Goal: Book appointment/travel/reservation

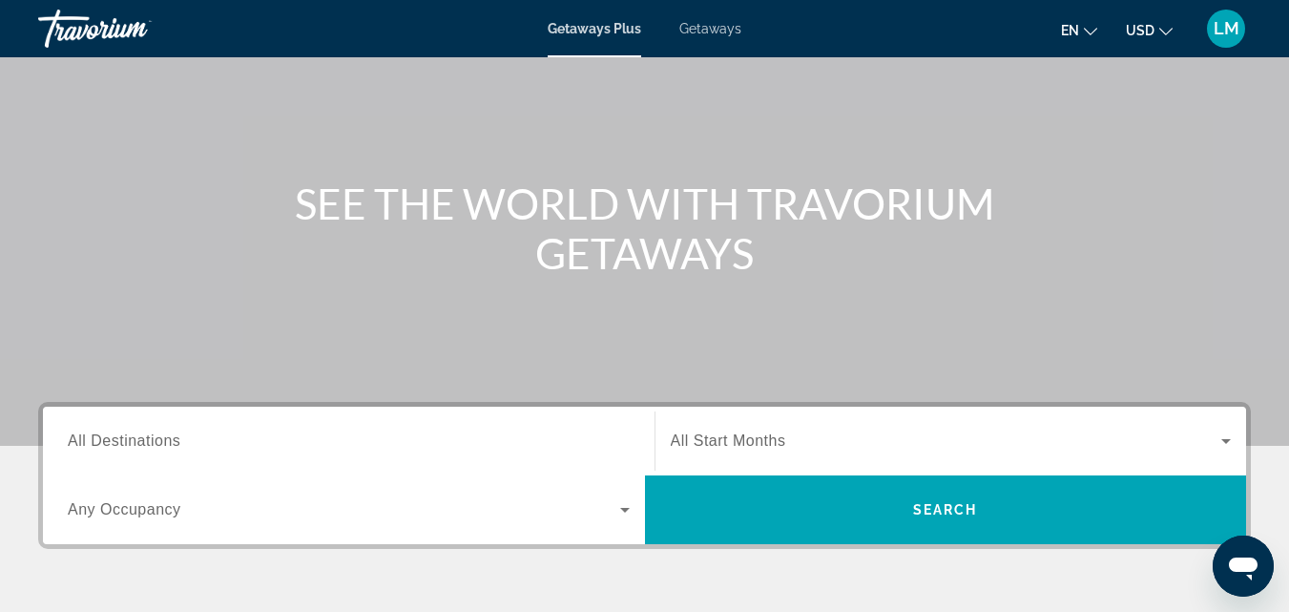
scroll to position [235, 0]
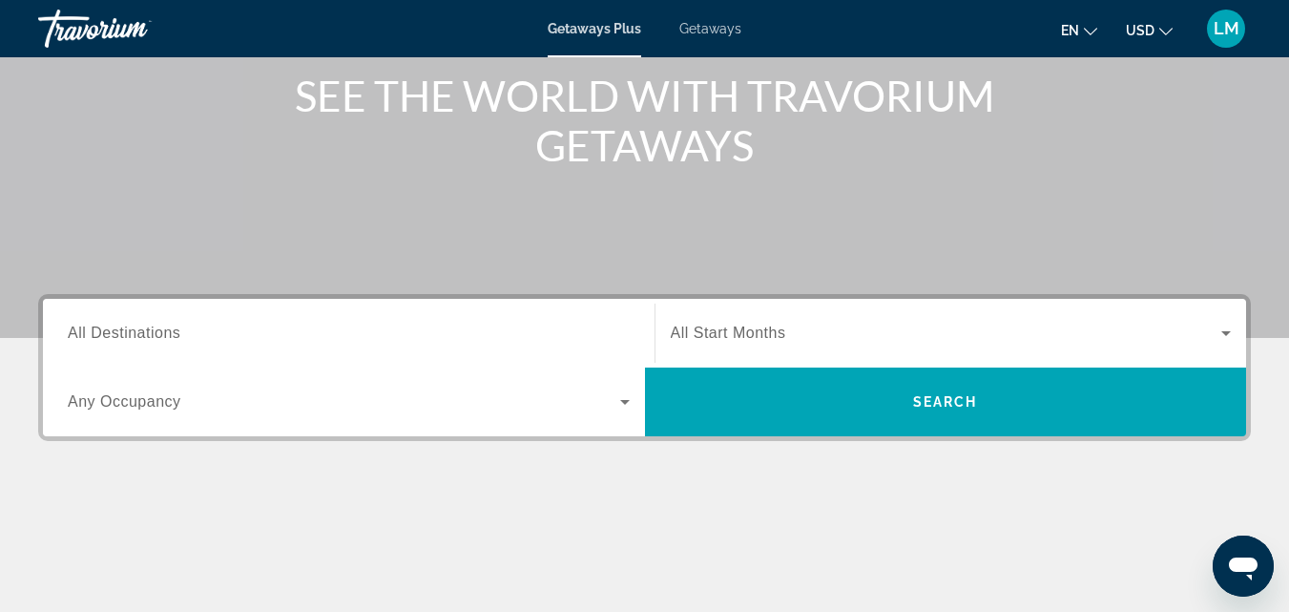
click at [175, 396] on span "Any Occupancy" at bounding box center [125, 401] width 114 height 16
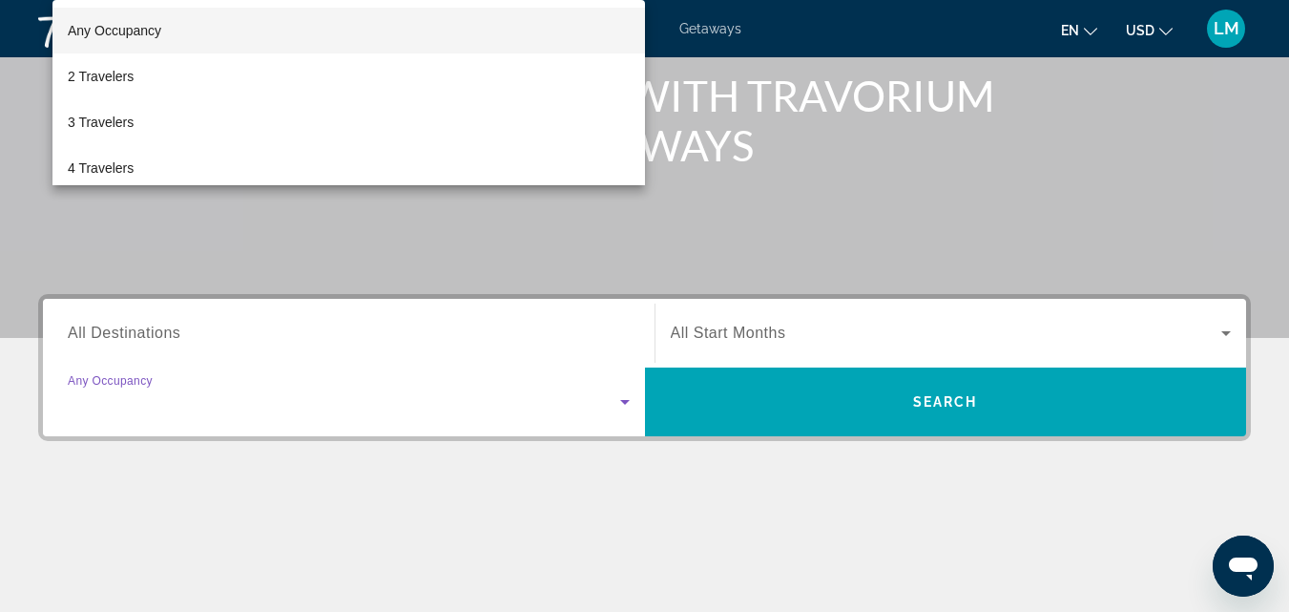
scroll to position [467, 0]
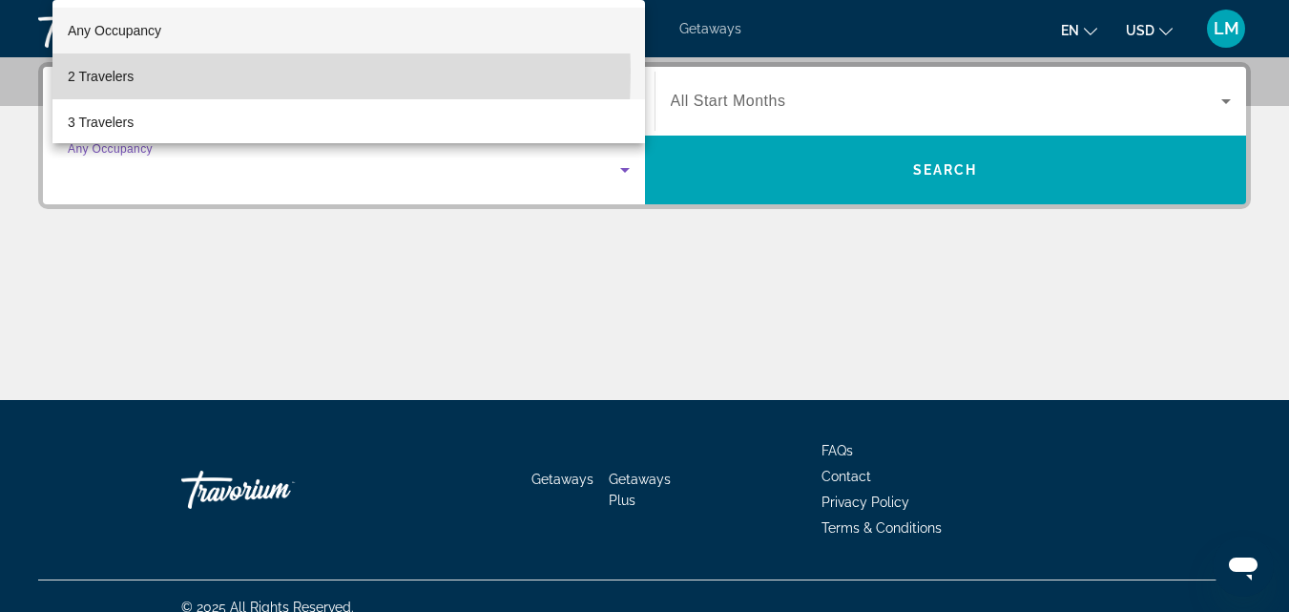
click at [136, 73] on mat-option "2 Travelers" at bounding box center [348, 76] width 593 height 46
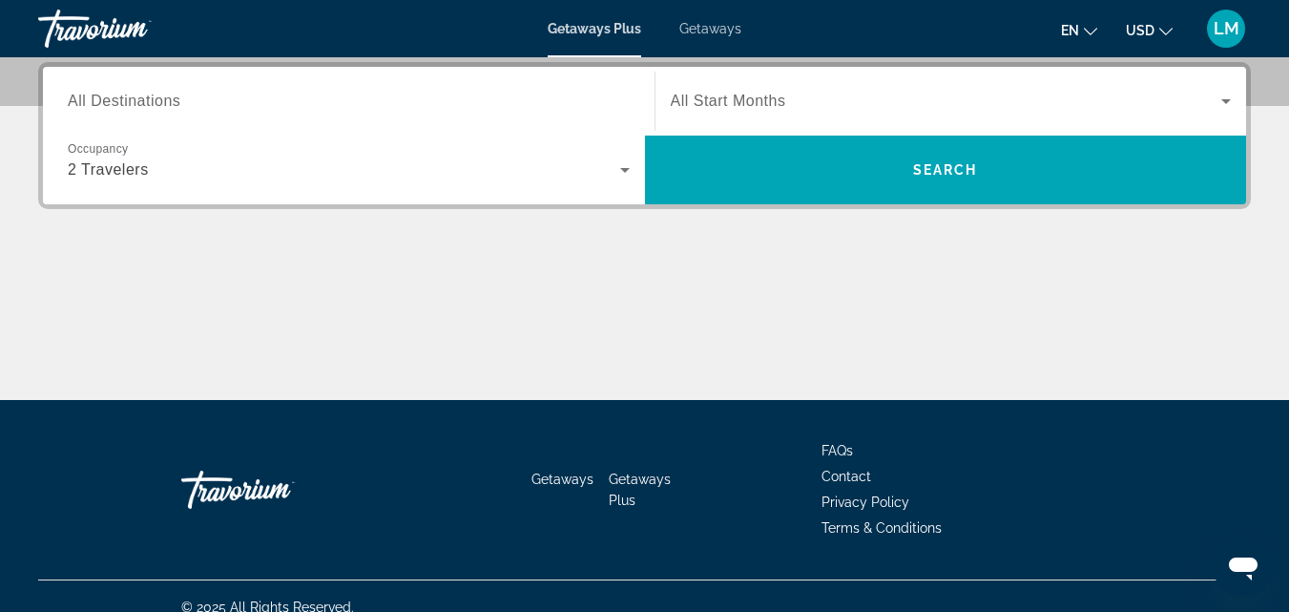
click at [169, 99] on span "All Destinations" at bounding box center [124, 101] width 113 height 16
click at [169, 99] on input "Destination All Destinations" at bounding box center [349, 102] width 562 height 23
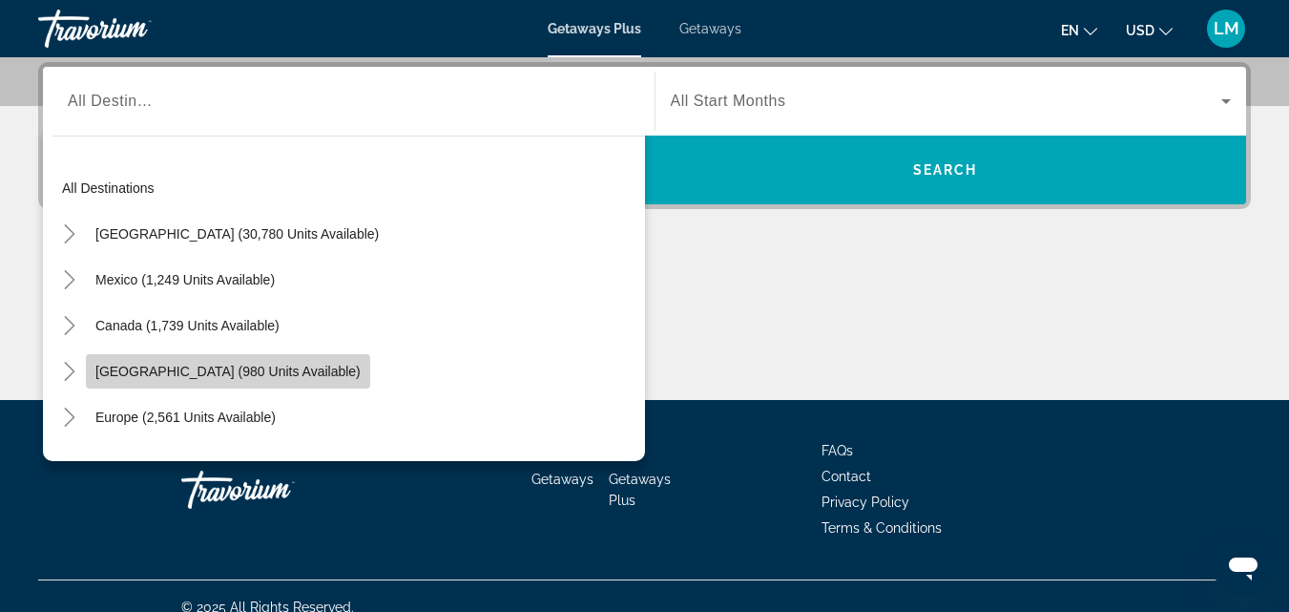
click at [205, 369] on span "[GEOGRAPHIC_DATA] (980 units available)" at bounding box center [227, 371] width 265 height 15
type input "**********"
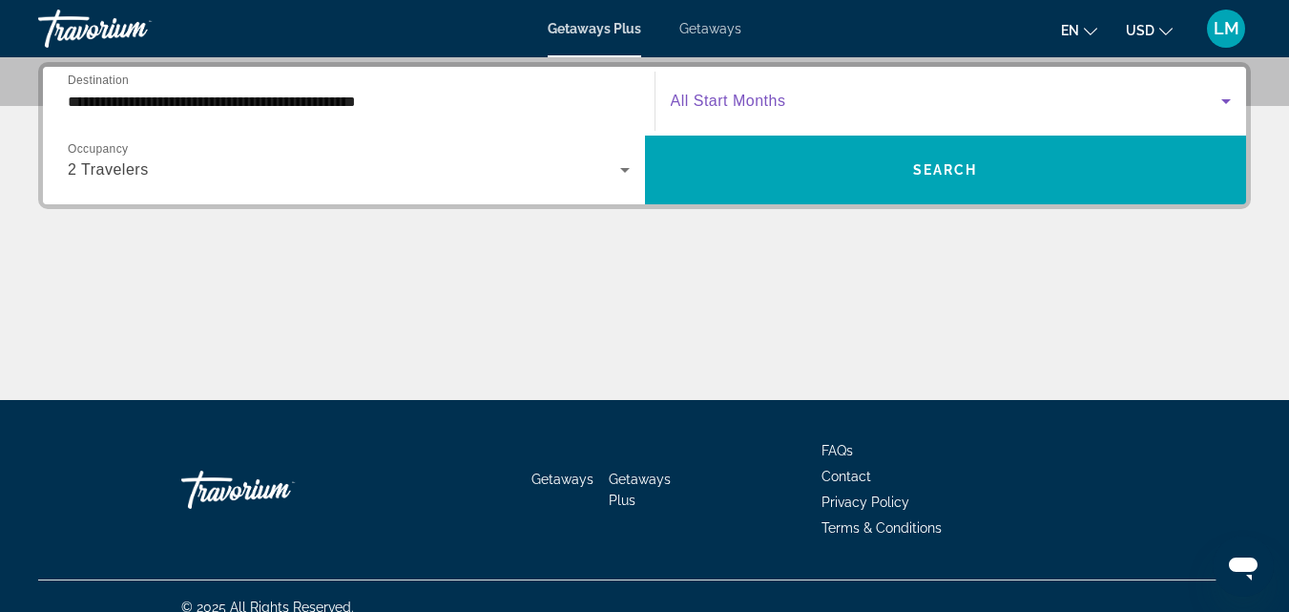
click at [1227, 98] on icon "Search widget" at bounding box center [1226, 101] width 23 height 23
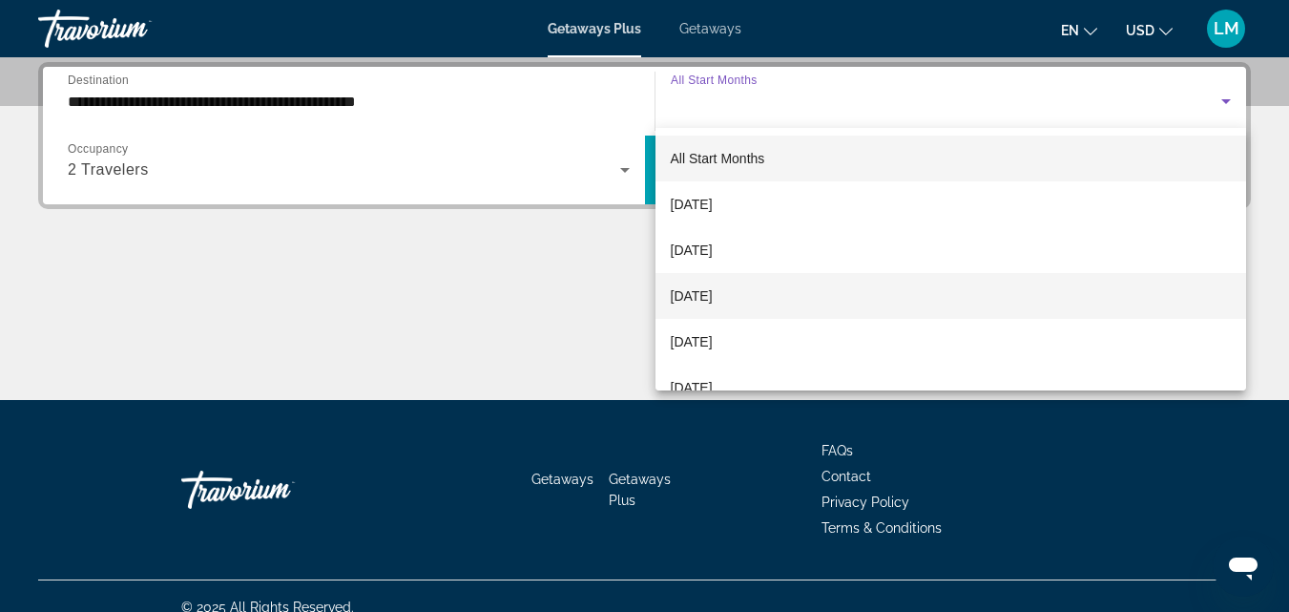
click at [950, 304] on mat-option "[DATE]" at bounding box center [952, 296] width 592 height 46
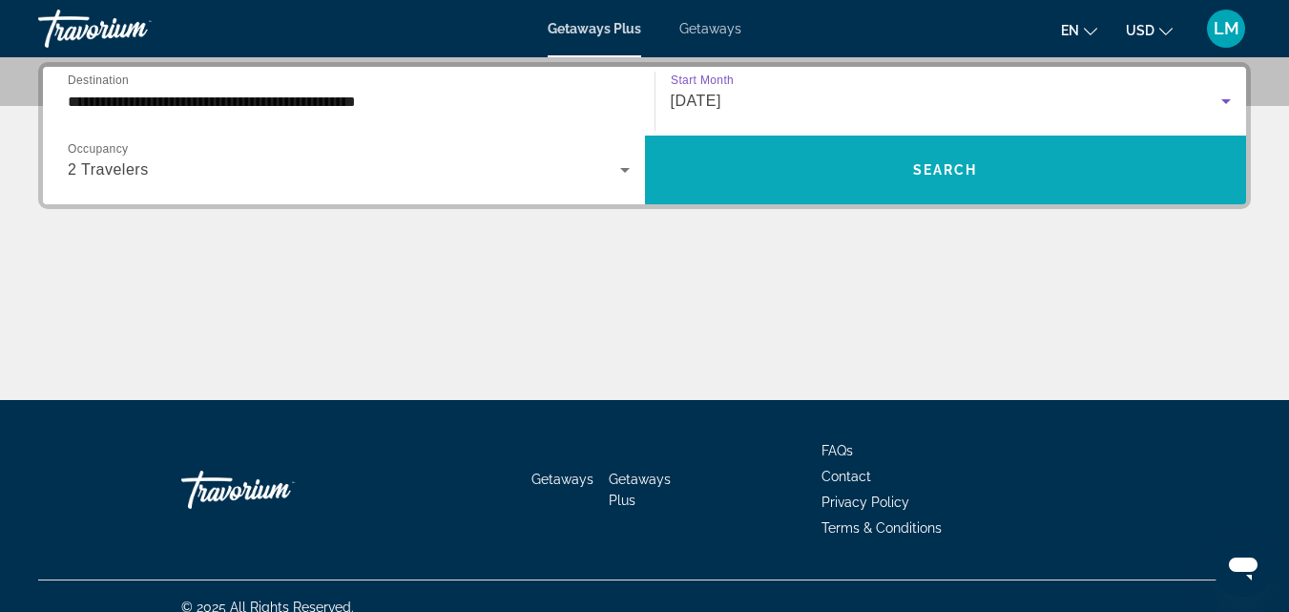
click at [992, 178] on span "Search widget" at bounding box center [946, 170] width 602 height 46
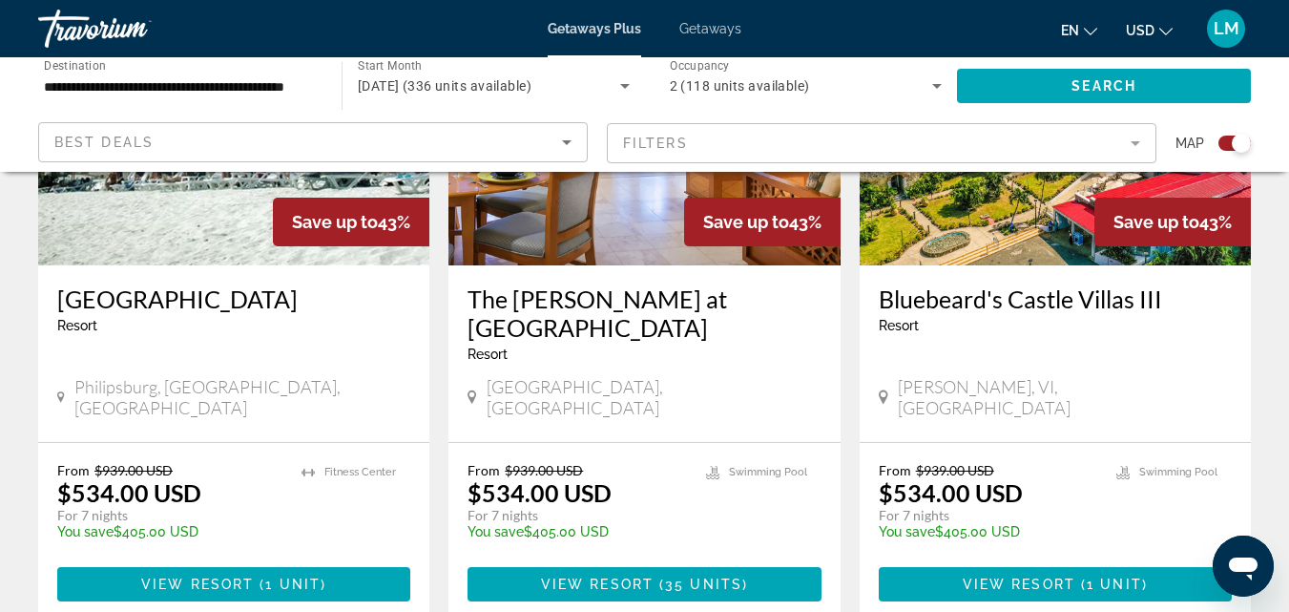
scroll to position [3025, 0]
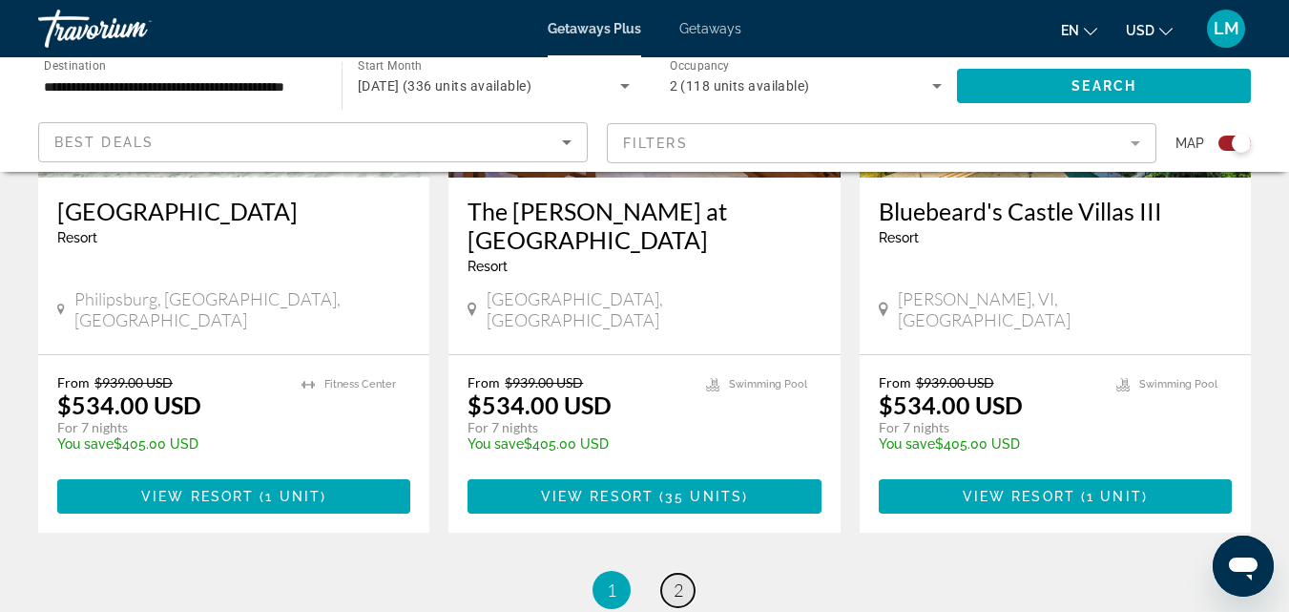
click at [679, 579] on span "2" at bounding box center [679, 589] width 10 height 21
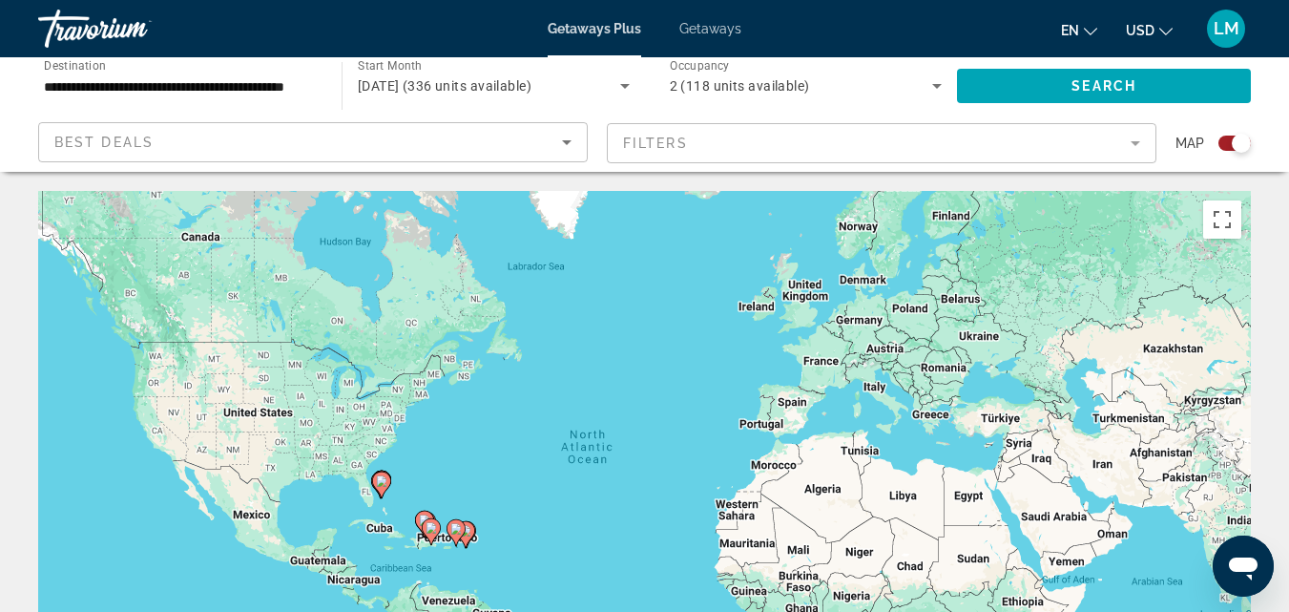
click at [714, 26] on span "Getaways" at bounding box center [711, 28] width 62 height 15
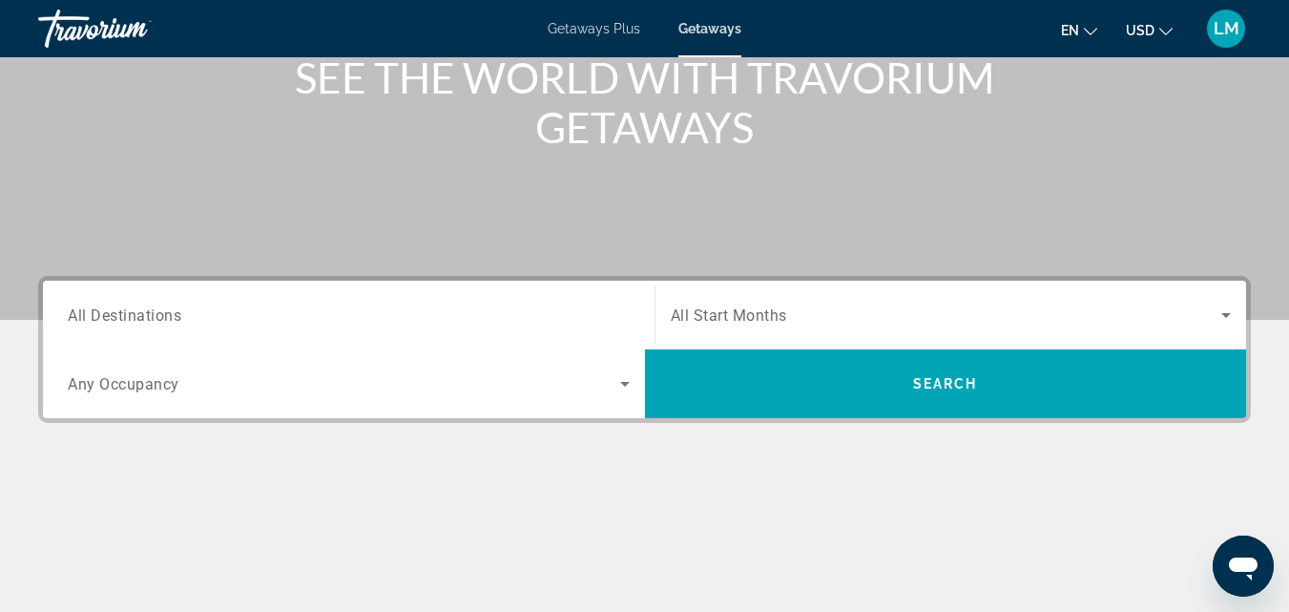
scroll to position [258, 0]
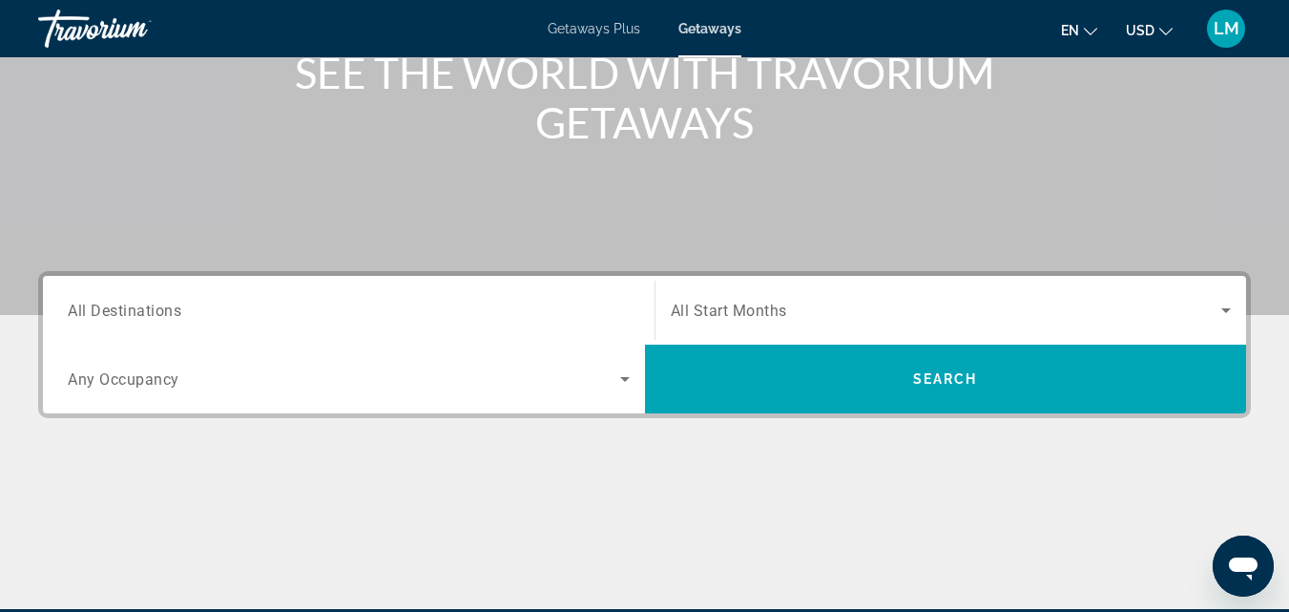
click at [161, 315] on span "All Destinations" at bounding box center [125, 310] width 114 height 18
click at [161, 315] on input "Destination All Destinations" at bounding box center [349, 311] width 562 height 23
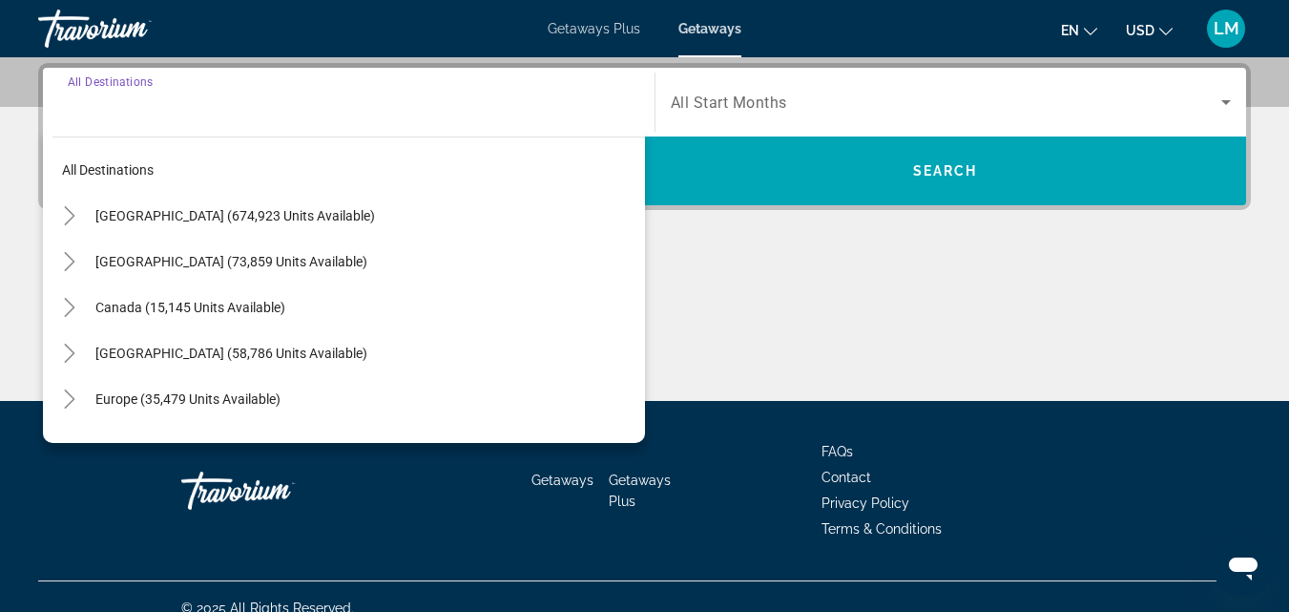
scroll to position [467, 0]
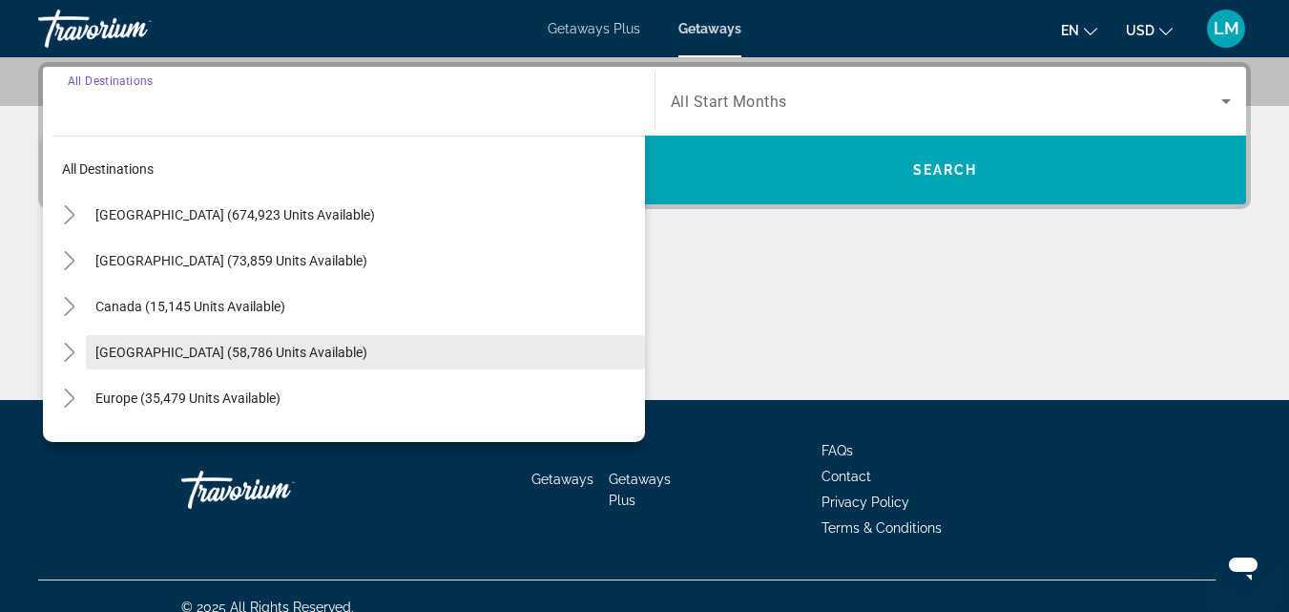
click at [199, 352] on span "[GEOGRAPHIC_DATA] (58,786 units available)" at bounding box center [231, 352] width 272 height 15
type input "**********"
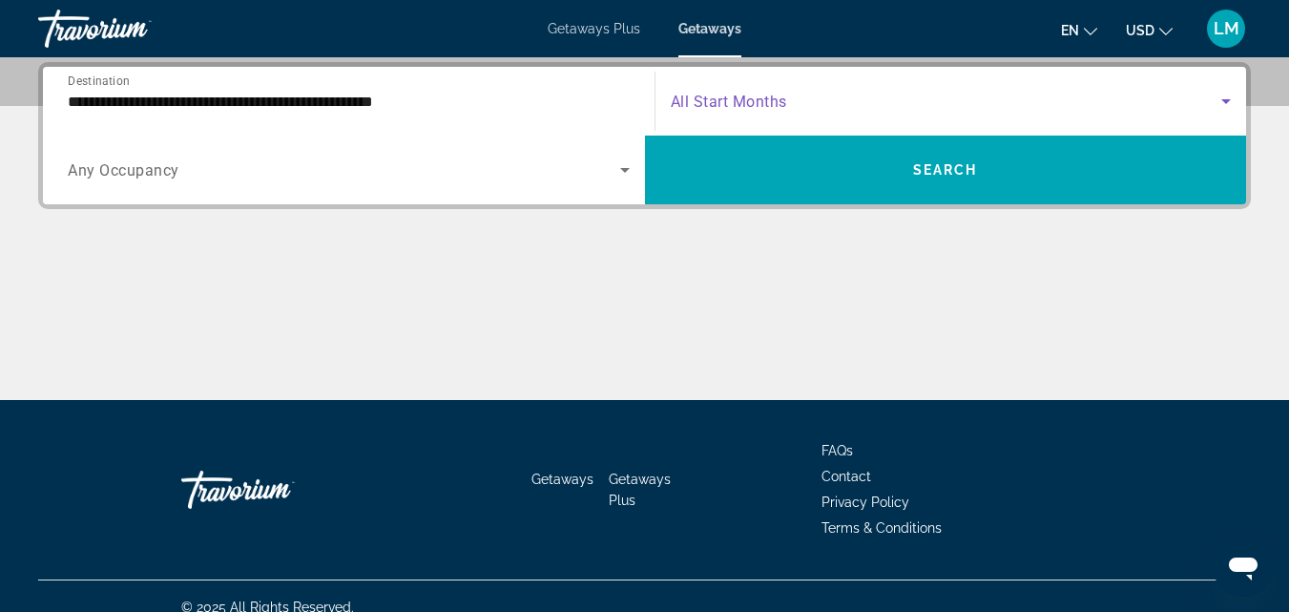
click at [851, 98] on span "Search widget" at bounding box center [947, 101] width 552 height 23
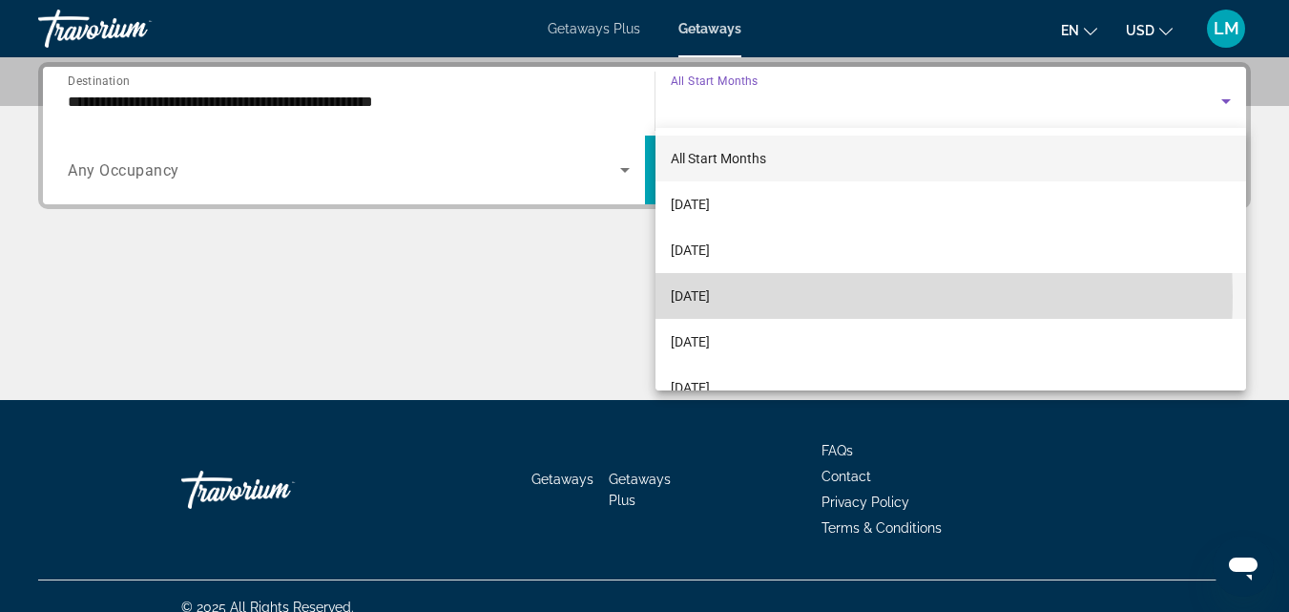
click at [769, 296] on mat-option "[DATE]" at bounding box center [952, 296] width 592 height 46
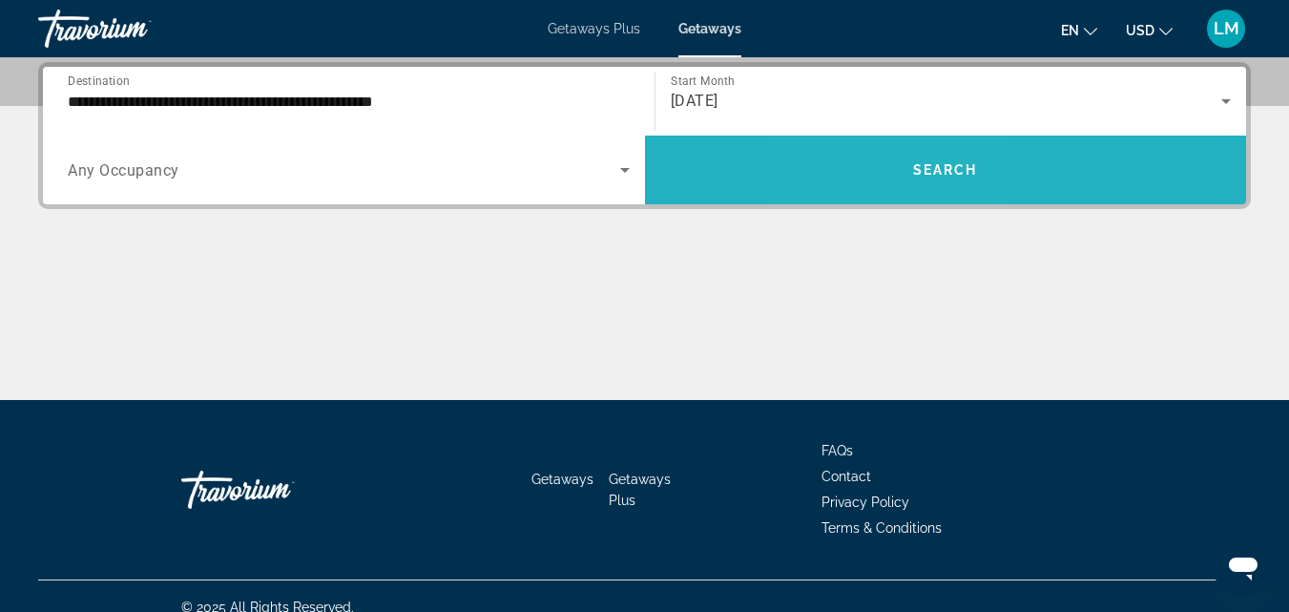
click at [887, 185] on span "Search widget" at bounding box center [946, 170] width 602 height 46
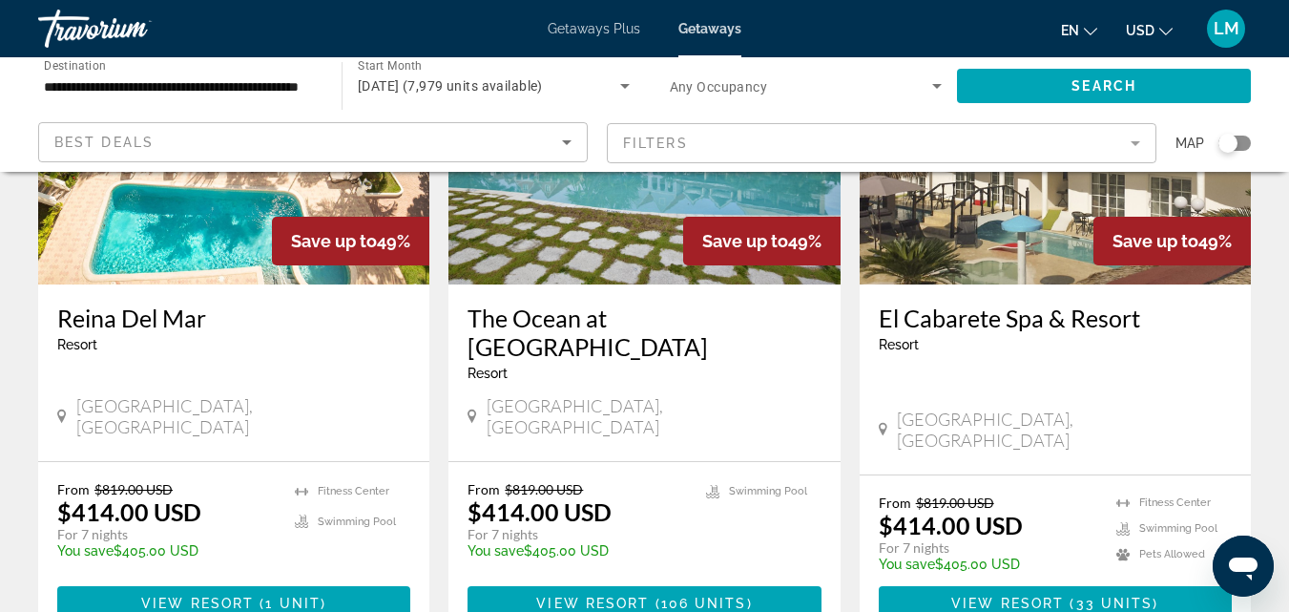
scroll to position [969, 0]
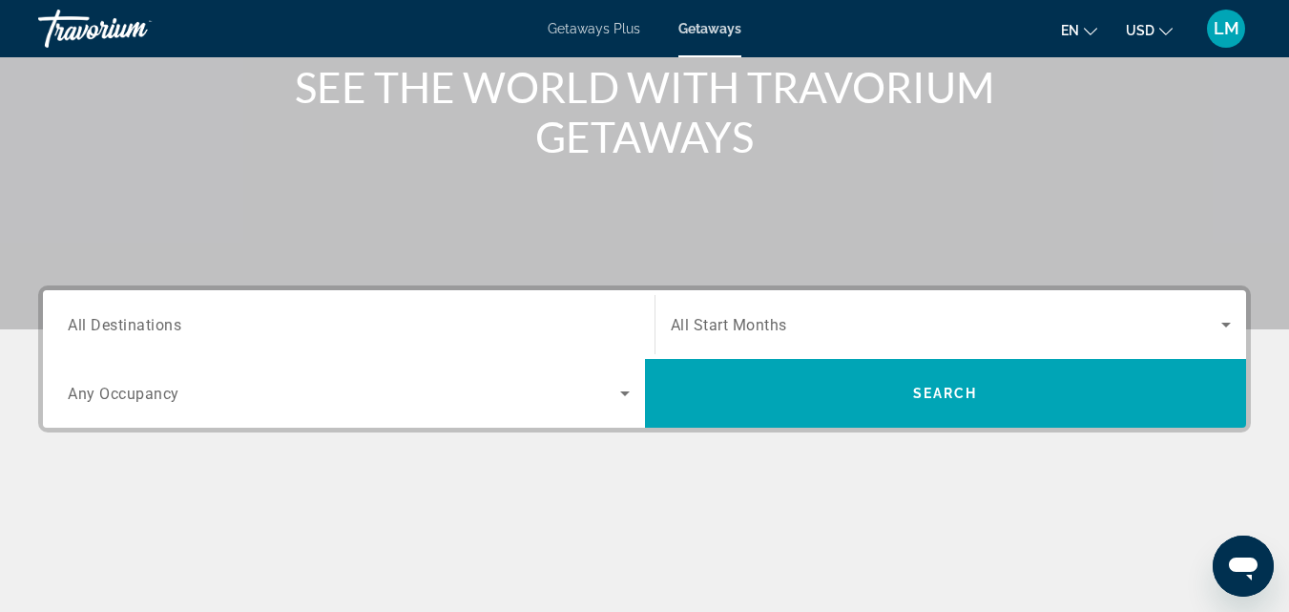
scroll to position [245, 0]
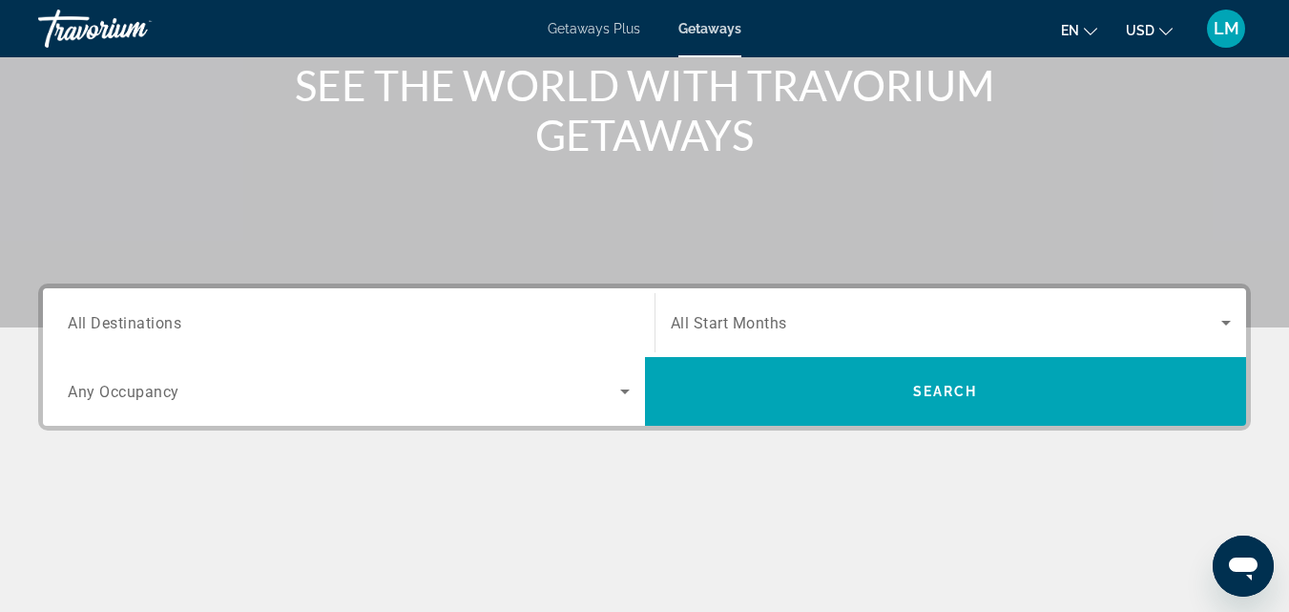
click at [166, 395] on span "Any Occupancy" at bounding box center [124, 392] width 112 height 18
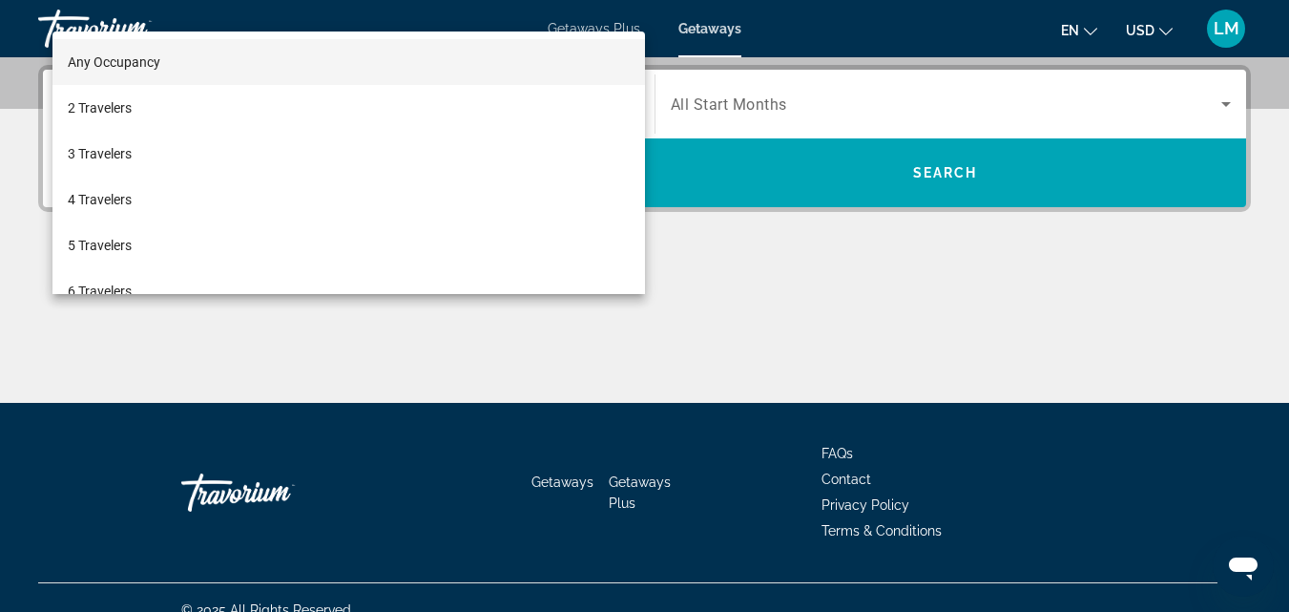
scroll to position [467, 0]
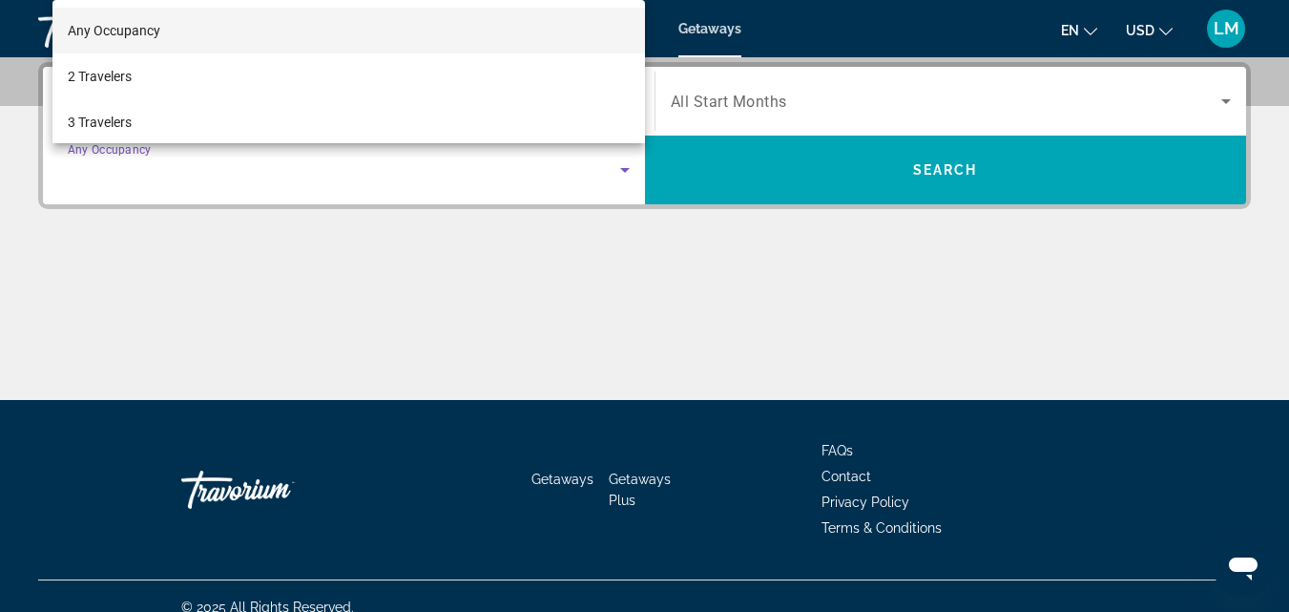
click at [255, 269] on div at bounding box center [644, 306] width 1289 height 612
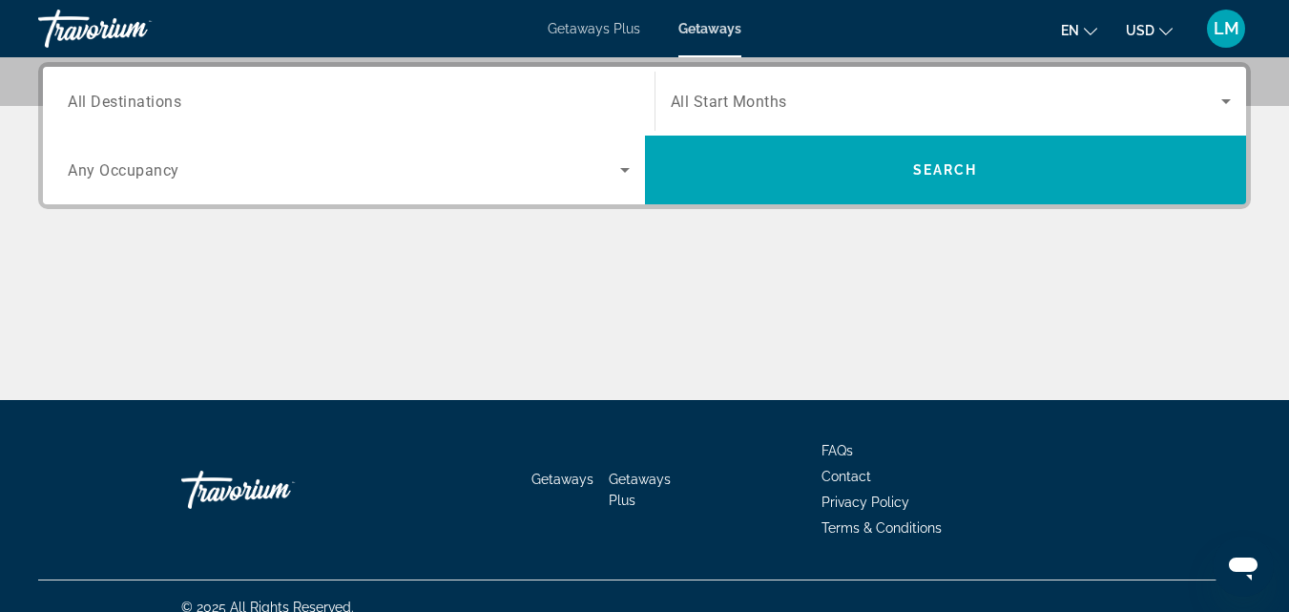
click at [178, 100] on span "All Destinations" at bounding box center [125, 101] width 114 height 18
click at [178, 100] on input "Destination All Destinations" at bounding box center [349, 102] width 562 height 23
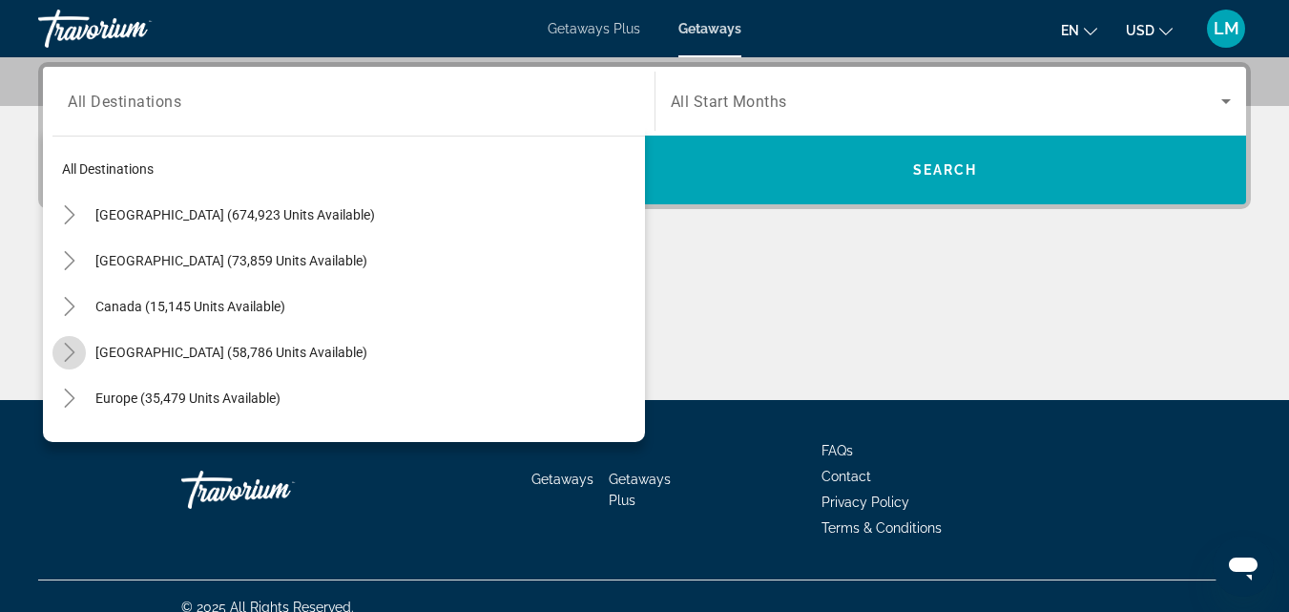
click at [72, 347] on icon "Toggle Caribbean & Atlantic Islands (58,786 units available)" at bounding box center [69, 352] width 19 height 19
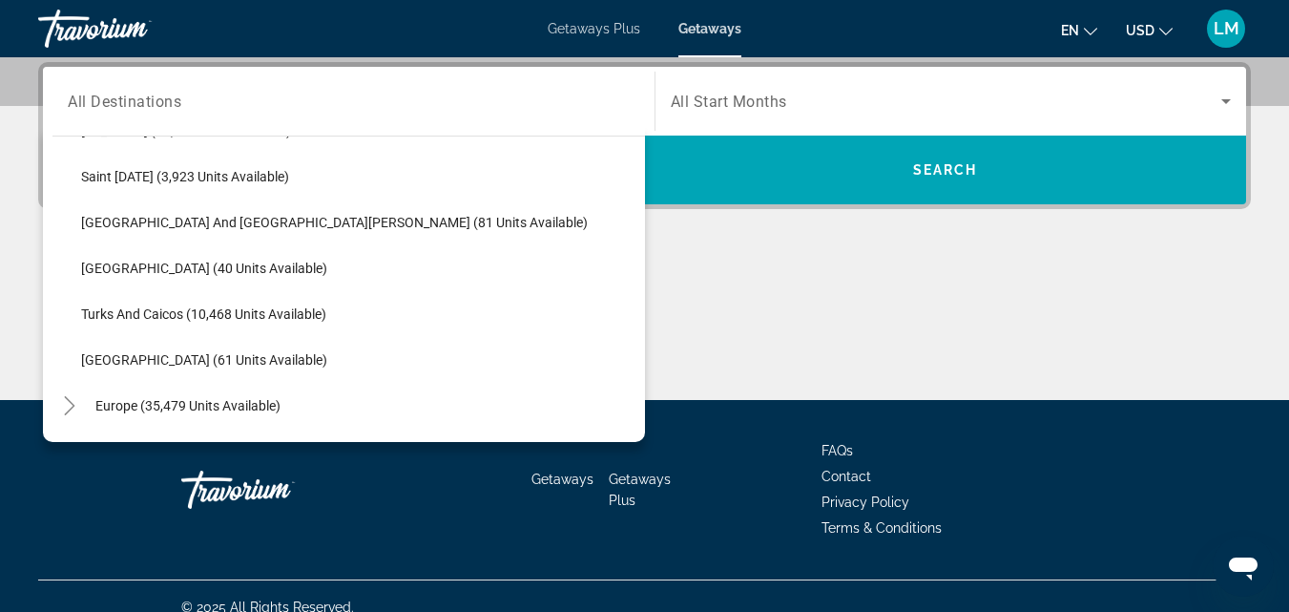
scroll to position [638, 0]
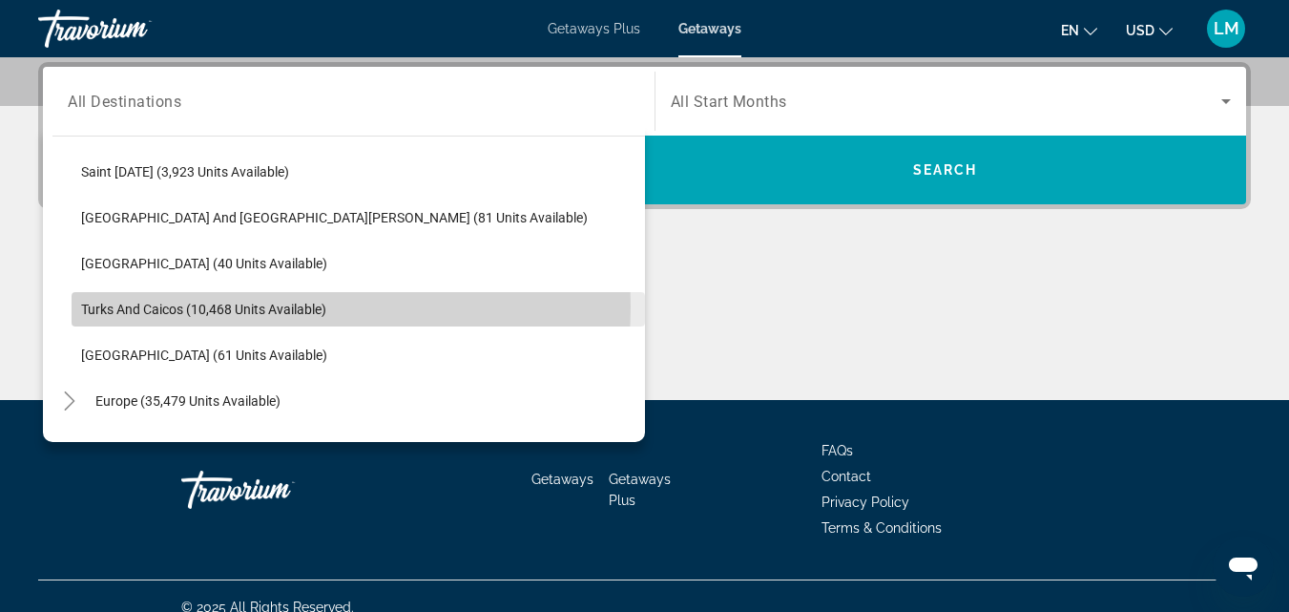
click at [278, 306] on span "Turks and Caicos (10,468 units available)" at bounding box center [203, 309] width 245 height 15
type input "**********"
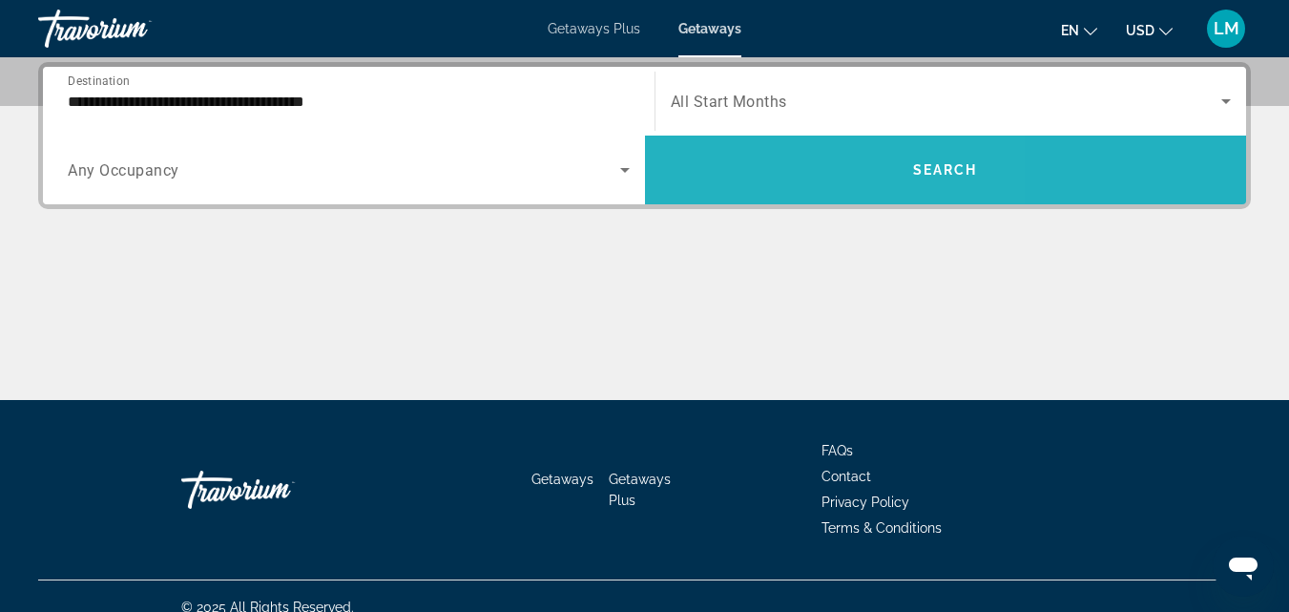
click at [772, 169] on span "Search widget" at bounding box center [946, 170] width 602 height 46
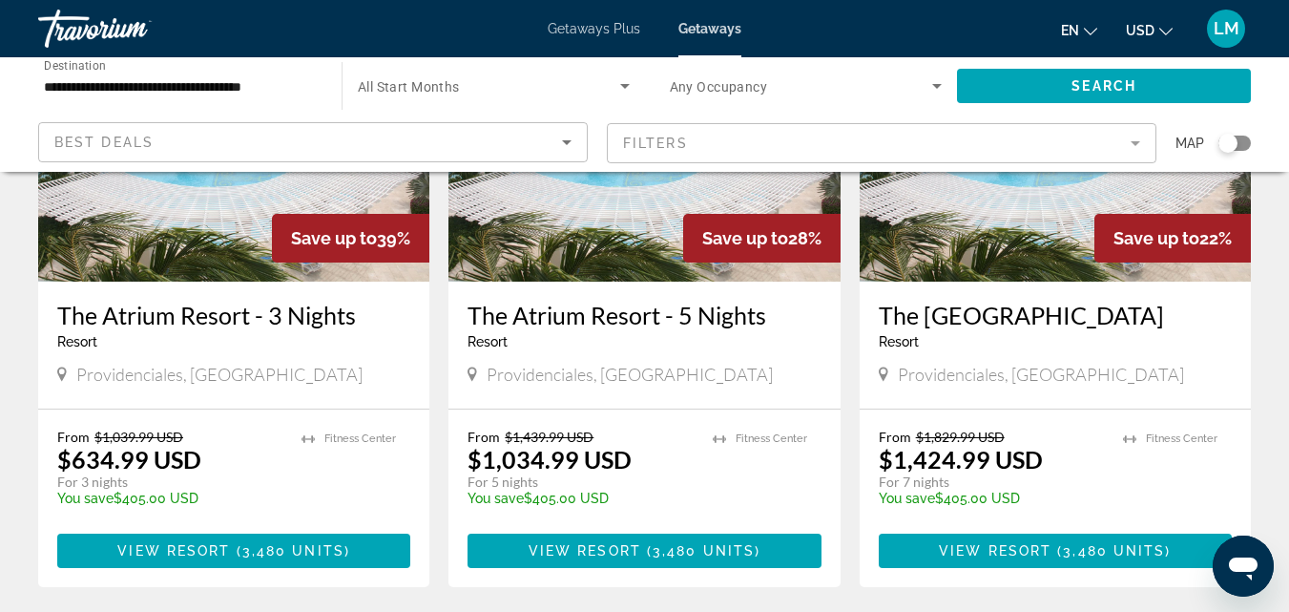
scroll to position [265, 0]
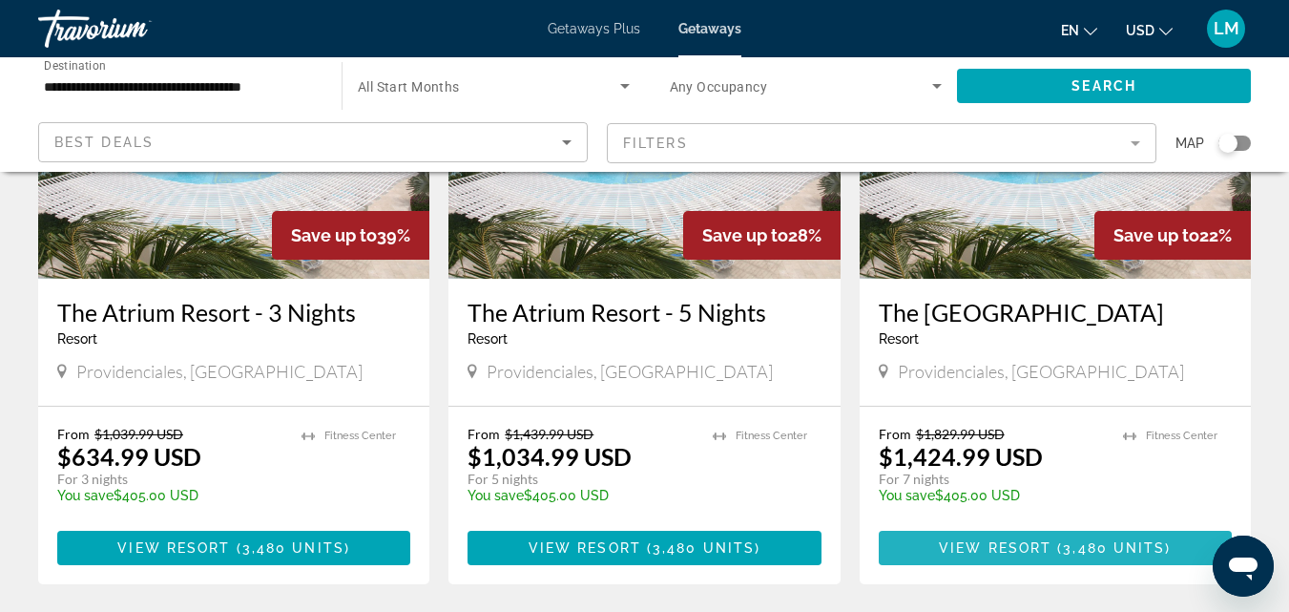
click at [1025, 544] on span "View Resort" at bounding box center [995, 547] width 113 height 15
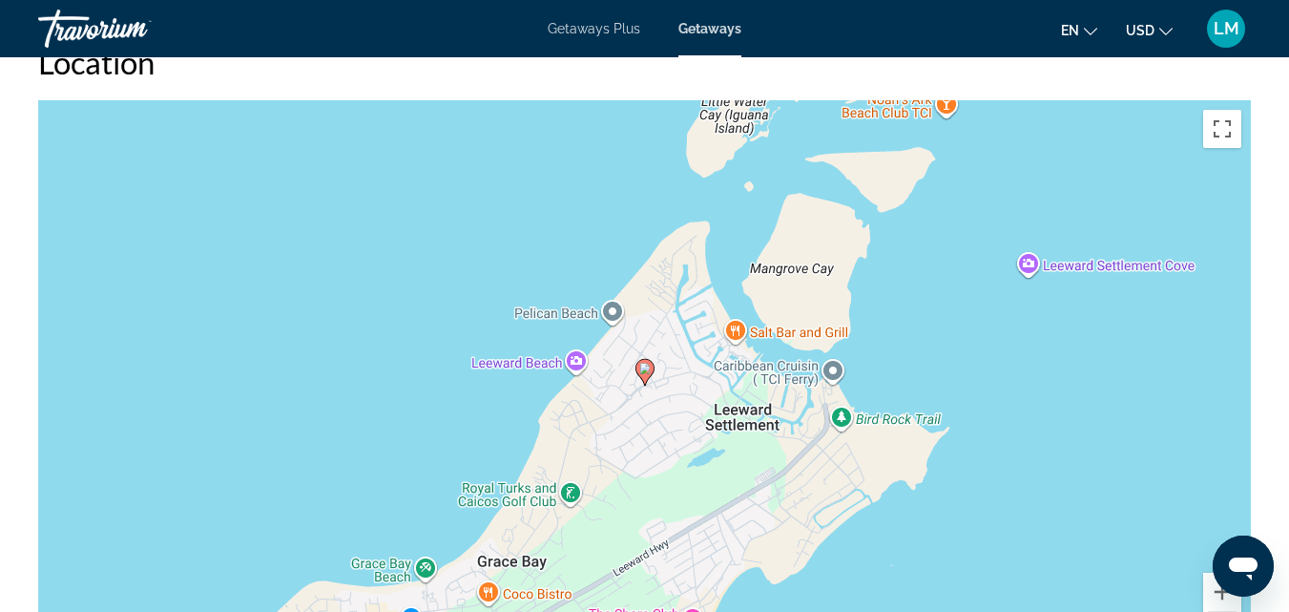
scroll to position [5123, 0]
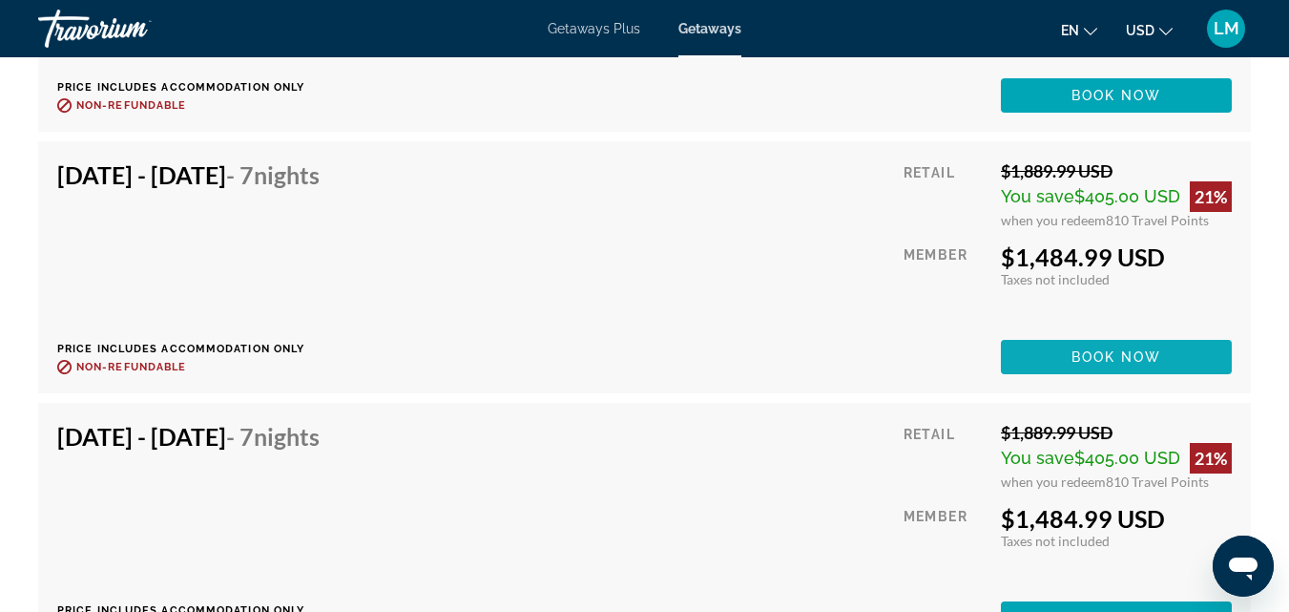
click at [1121, 349] on span "Book now" at bounding box center [1117, 356] width 91 height 15
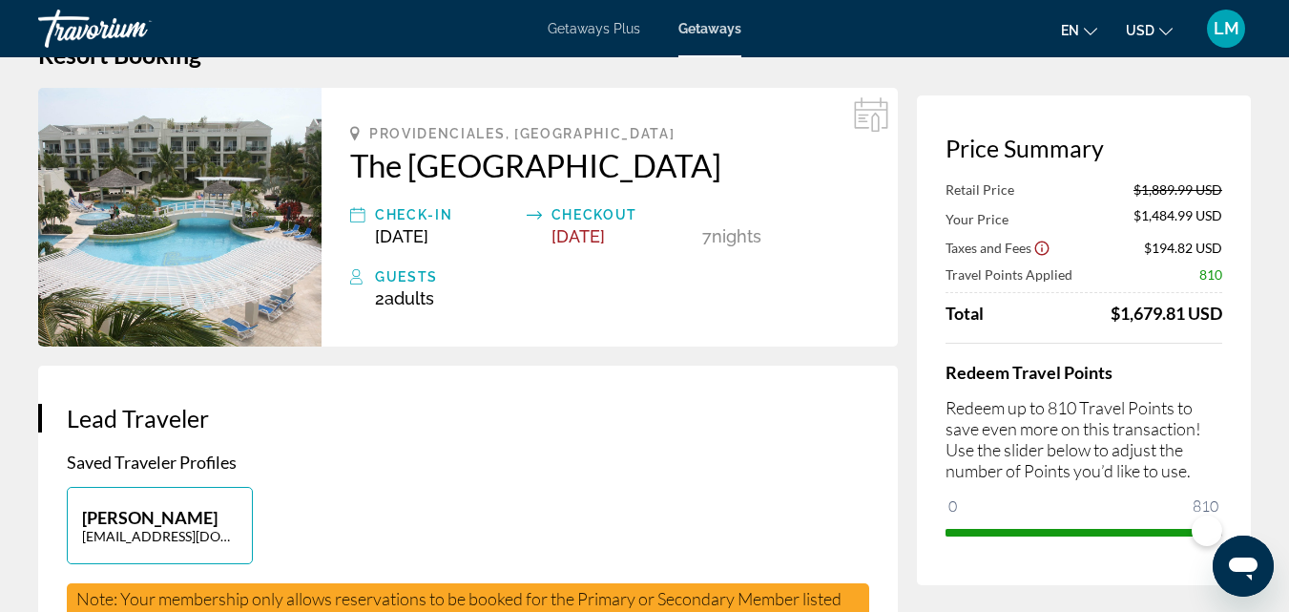
scroll to position [68, 0]
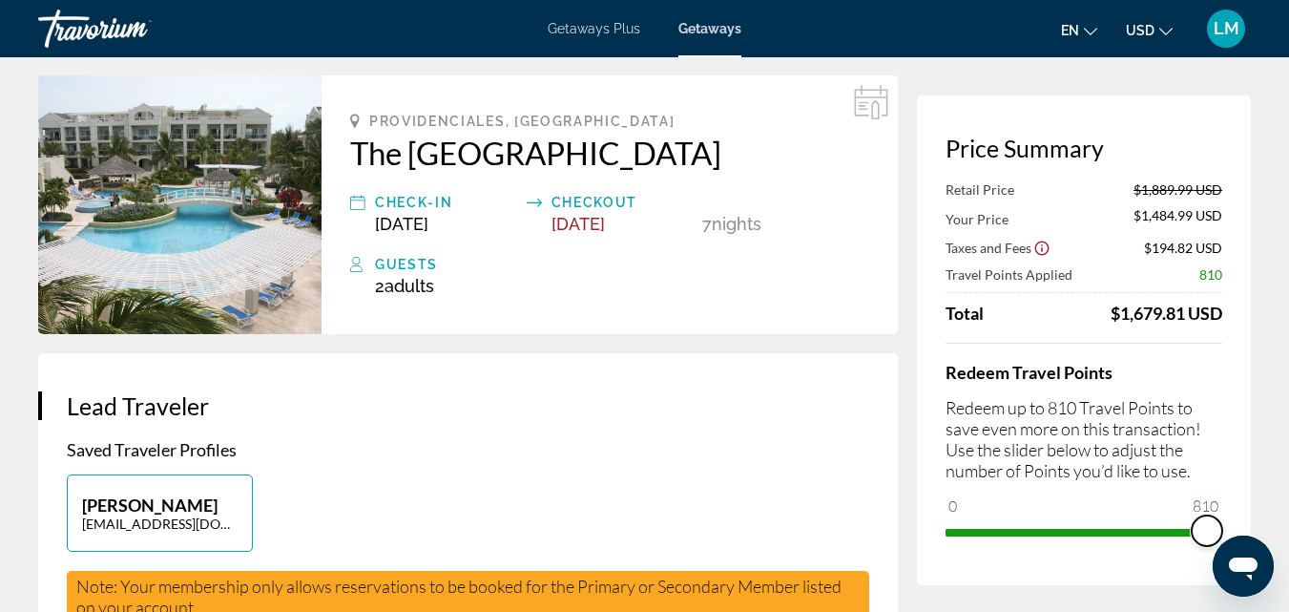
drag, startPoint x: 1203, startPoint y: 525, endPoint x: 1219, endPoint y: 521, distance: 15.7
click at [1219, 521] on span "ngx-slider" at bounding box center [1207, 530] width 31 height 31
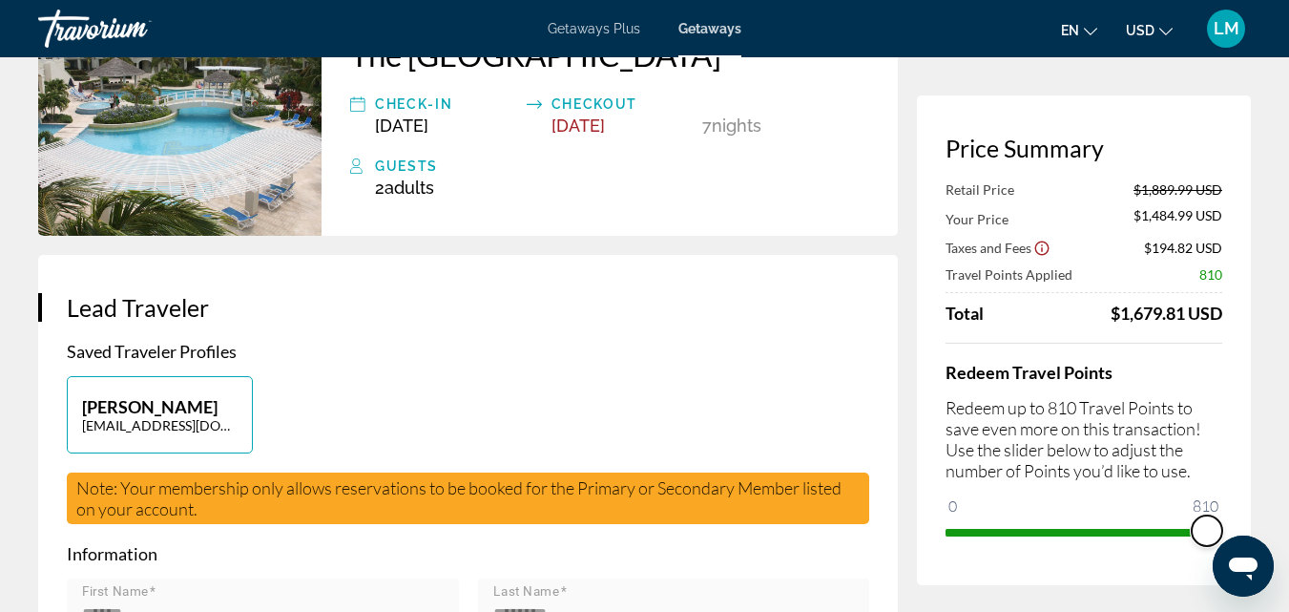
scroll to position [0, 0]
